Goal: Transaction & Acquisition: Subscribe to service/newsletter

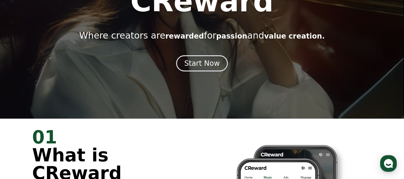
scroll to position [60, 0]
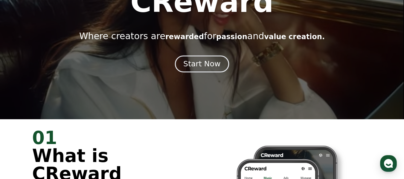
click at [193, 65] on div "Start Now" at bounding box center [202, 64] width 37 height 10
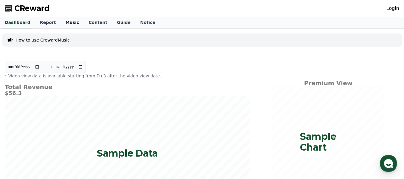
click at [66, 22] on link "Music" at bounding box center [72, 22] width 23 height 11
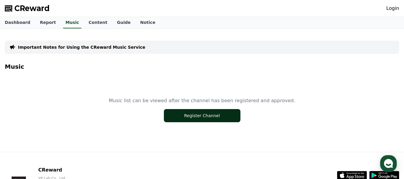
click at [205, 117] on button "Register Channel" at bounding box center [202, 115] width 77 height 13
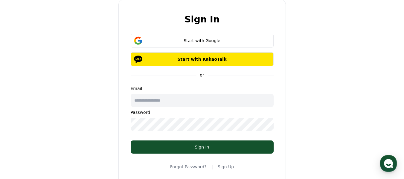
scroll to position [30, 0]
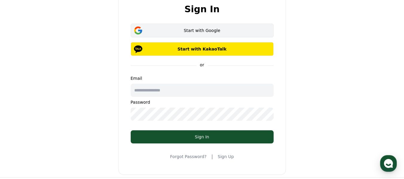
click at [254, 29] on div "Start with Google" at bounding box center [202, 31] width 126 height 6
